Goal: Task Accomplishment & Management: Complete application form

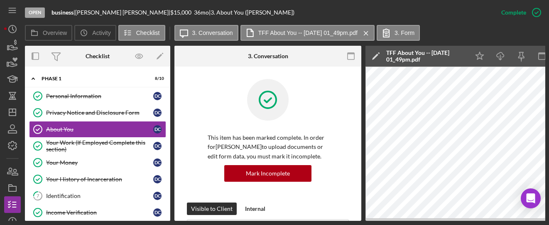
scroll to position [38, 0]
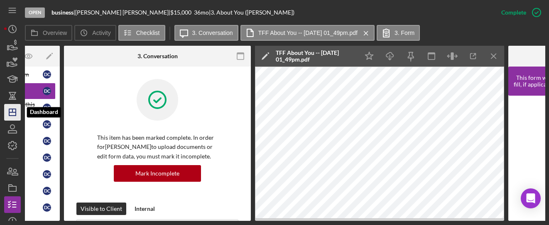
click at [12, 115] on polygon "button" at bounding box center [12, 112] width 7 height 7
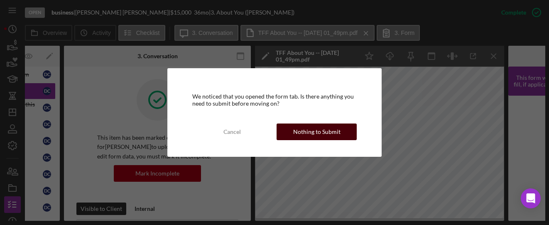
click at [286, 135] on button "Nothing to Submit" at bounding box center [317, 131] width 80 height 17
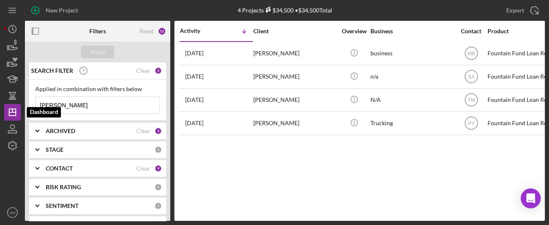
drag, startPoint x: 76, startPoint y: 108, endPoint x: 0, endPoint y: 108, distance: 76.0
click at [0, 108] on div "New Project 4 Projects $34,500 • $34,500 Total [PERSON_NAME] Export Icon/Export…" at bounding box center [274, 112] width 549 height 225
click at [76, 110] on input "[PERSON_NAME]" at bounding box center [98, 105] width 124 height 17
click at [81, 106] on input "[PERSON_NAME]" at bounding box center [98, 105] width 124 height 17
type input "[PERSON_NAME]"
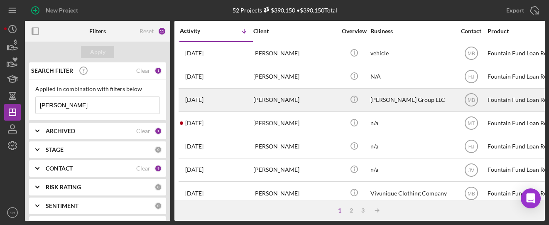
click at [273, 105] on div "[PERSON_NAME]" at bounding box center [294, 100] width 83 height 22
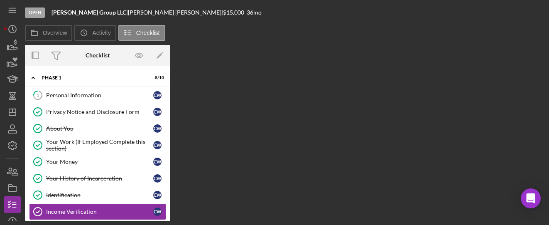
scroll to position [37, 0]
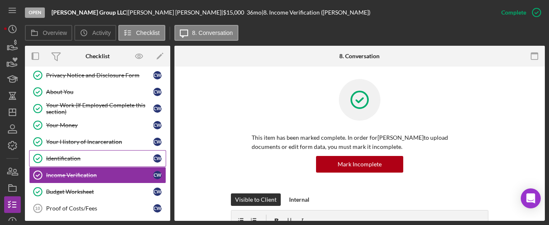
click at [52, 157] on div "Identification" at bounding box center [99, 158] width 107 height 7
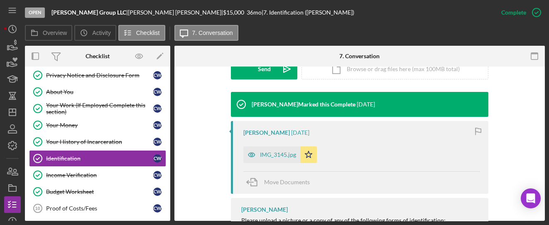
scroll to position [277, 0]
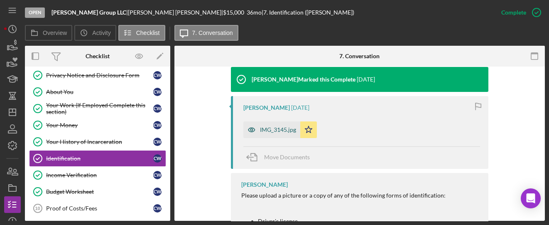
click at [276, 134] on div "IMG_3145.jpg" at bounding box center [271, 129] width 57 height 17
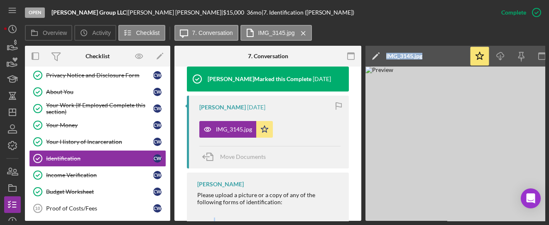
drag, startPoint x: 329, startPoint y: 222, endPoint x: 379, endPoint y: 223, distance: 49.8
click at [379, 223] on div "Open [PERSON_NAME] Group LLC | [PERSON_NAME] | $15,000 $15,000 36 mo | 7. Ident…" at bounding box center [274, 112] width 549 height 225
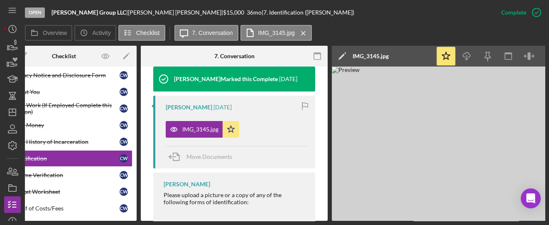
scroll to position [0, 0]
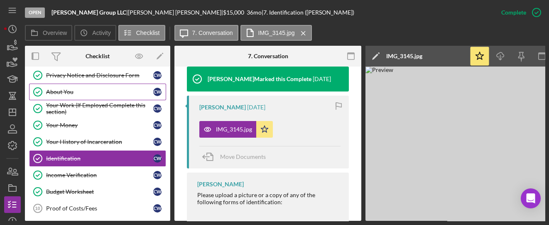
click at [57, 88] on div "About You" at bounding box center [99, 91] width 107 height 7
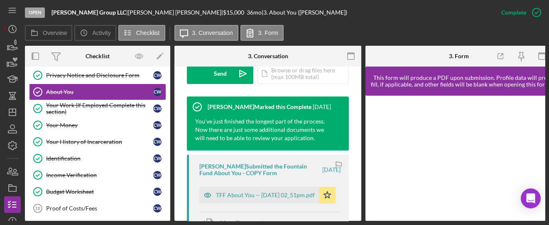
scroll to position [277, 0]
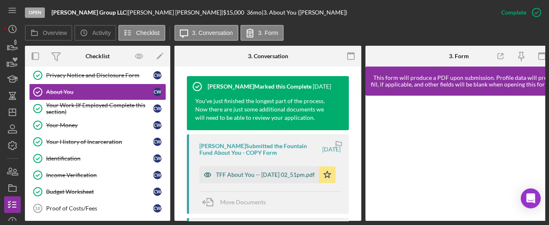
click at [240, 171] on div "TFF About You -- [DATE] 02_51pm.pdf" at bounding box center [265, 174] width 99 height 7
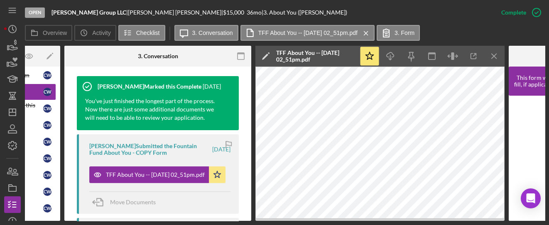
scroll to position [0, 112]
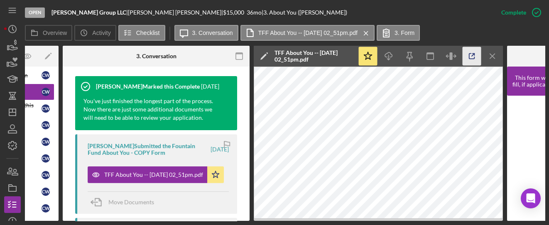
click at [473, 56] on icon "button" at bounding box center [472, 56] width 19 height 19
